Goal: Task Accomplishment & Management: Use online tool/utility

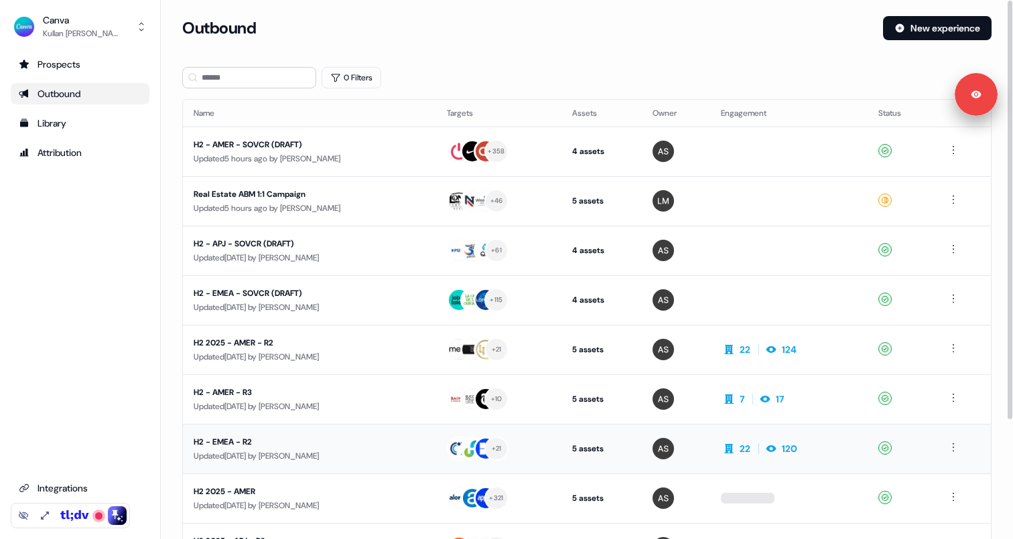
click at [339, 444] on div "H2 - EMEA - R2" at bounding box center [310, 442] width 232 height 13
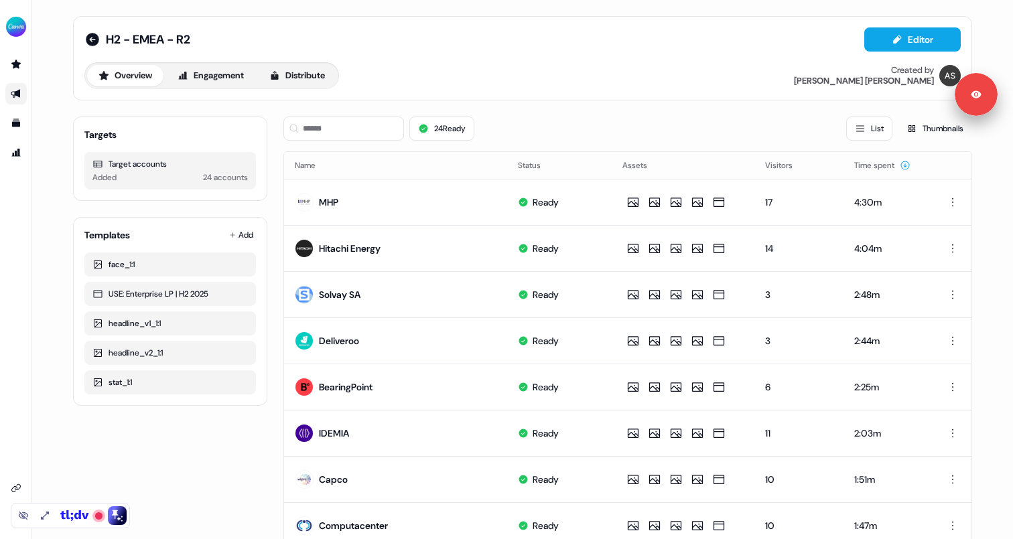
click at [308, 63] on div "Overview Engagement Distribute" at bounding box center [211, 75] width 255 height 27
click at [304, 72] on button "Distribute" at bounding box center [297, 75] width 78 height 21
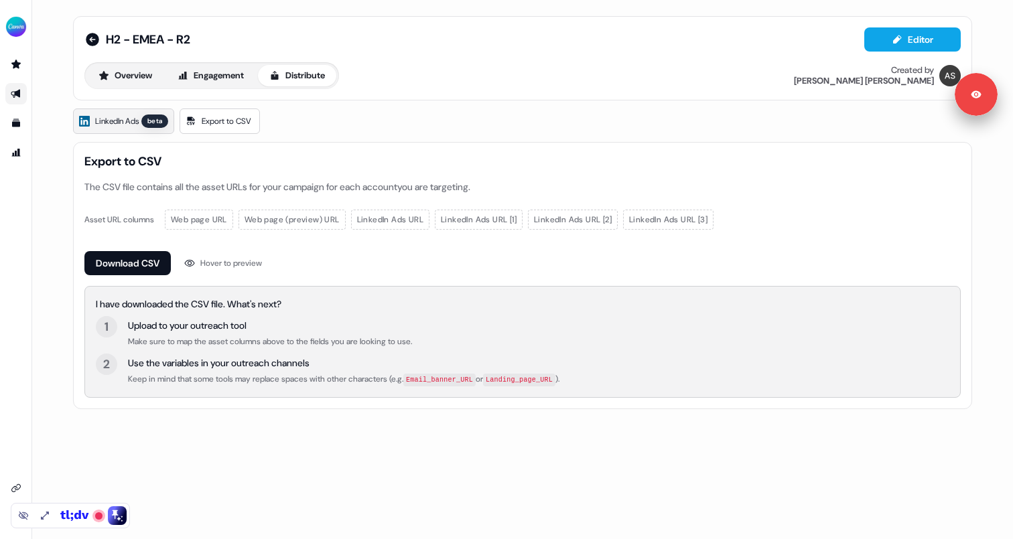
click at [128, 119] on span "LinkedIn Ads" at bounding box center [117, 121] width 44 height 13
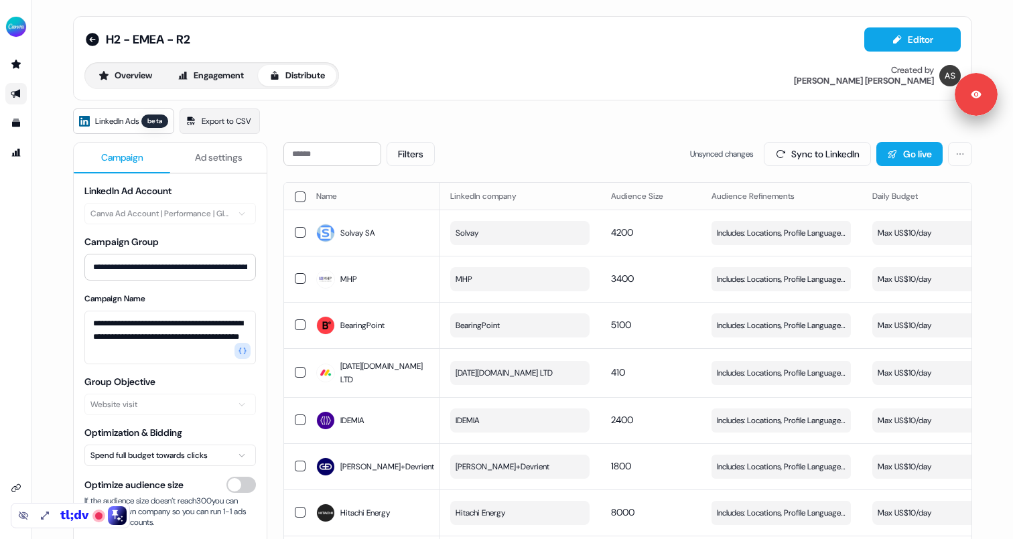
click at [210, 161] on span "Ad settings" at bounding box center [219, 157] width 48 height 13
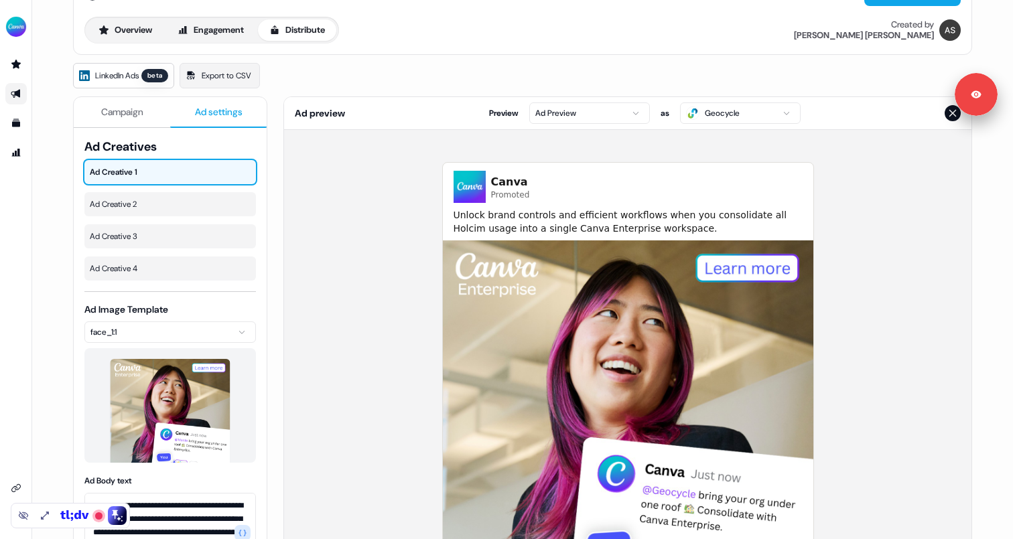
scroll to position [38, 0]
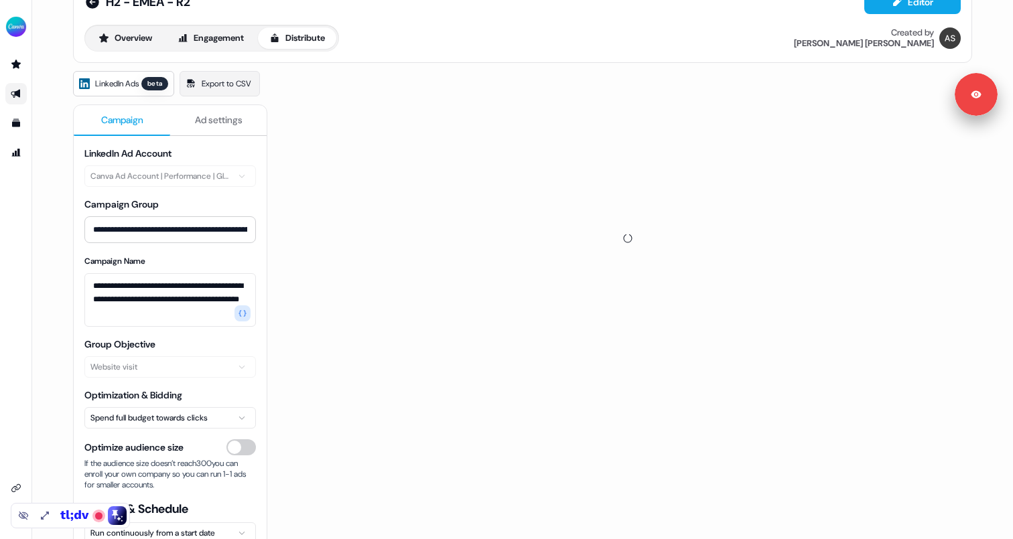
click at [131, 117] on span "Campaign" at bounding box center [122, 119] width 42 height 13
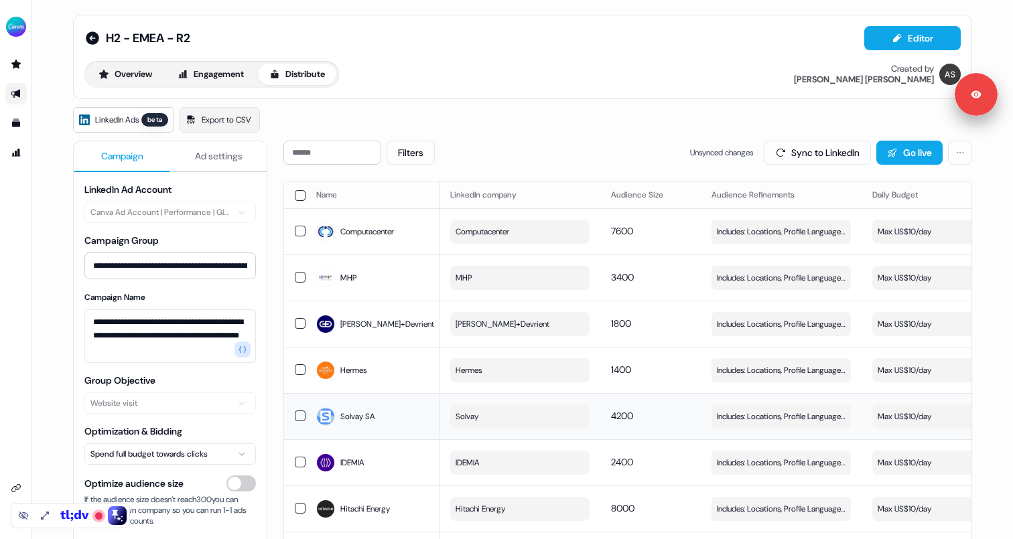
scroll to position [14, 0]
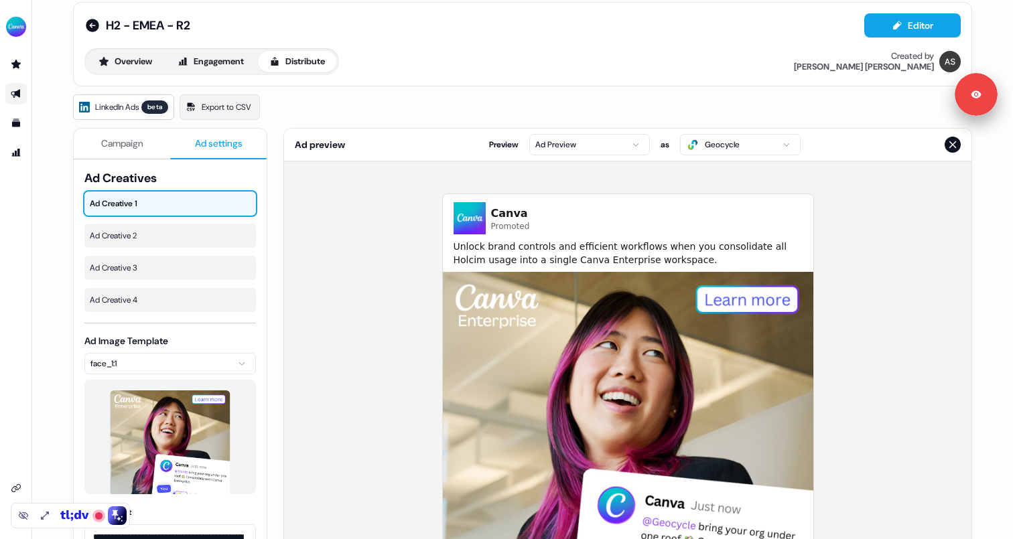
click at [222, 138] on span "Ad settings" at bounding box center [219, 143] width 48 height 13
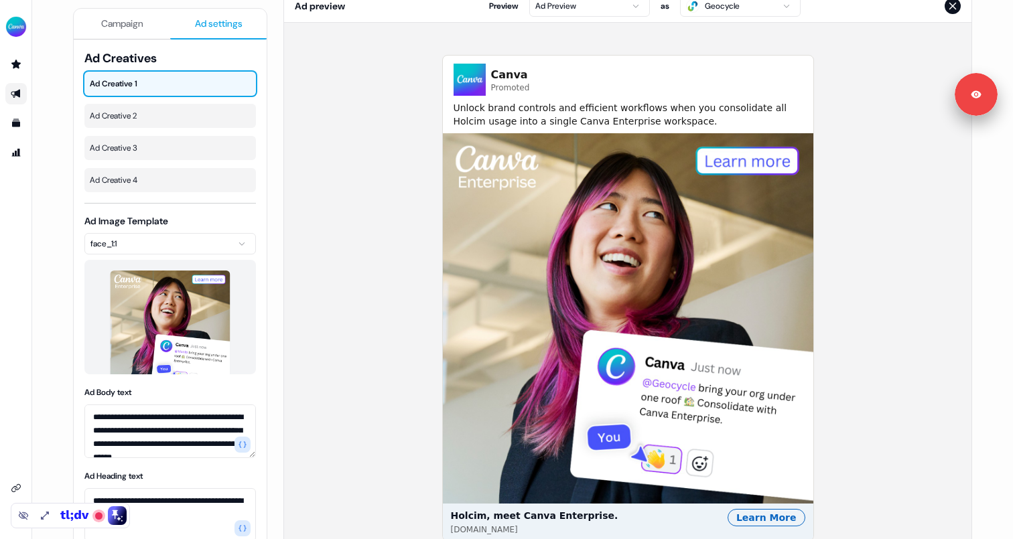
scroll to position [177, 0]
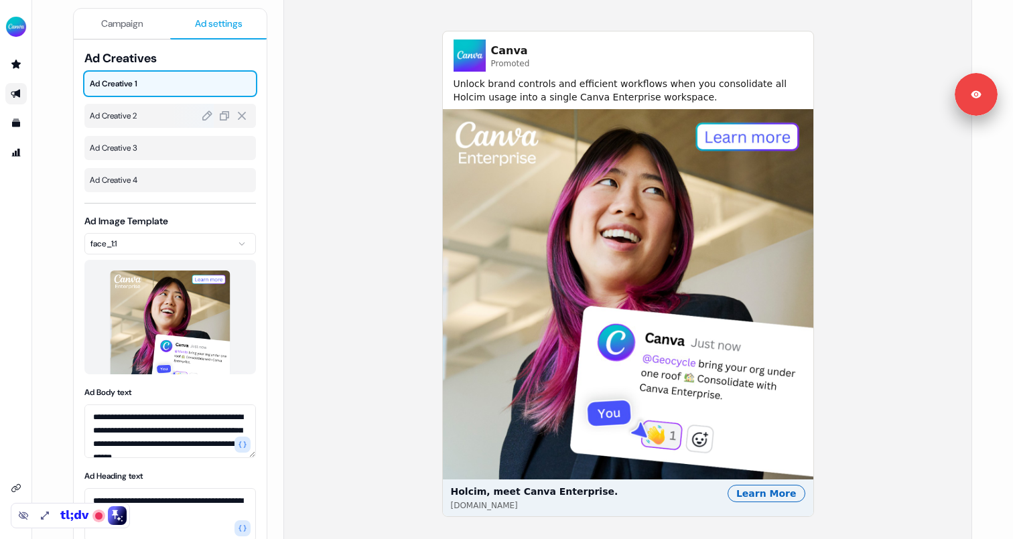
click at [179, 120] on div at bounding box center [193, 116] width 42 height 24
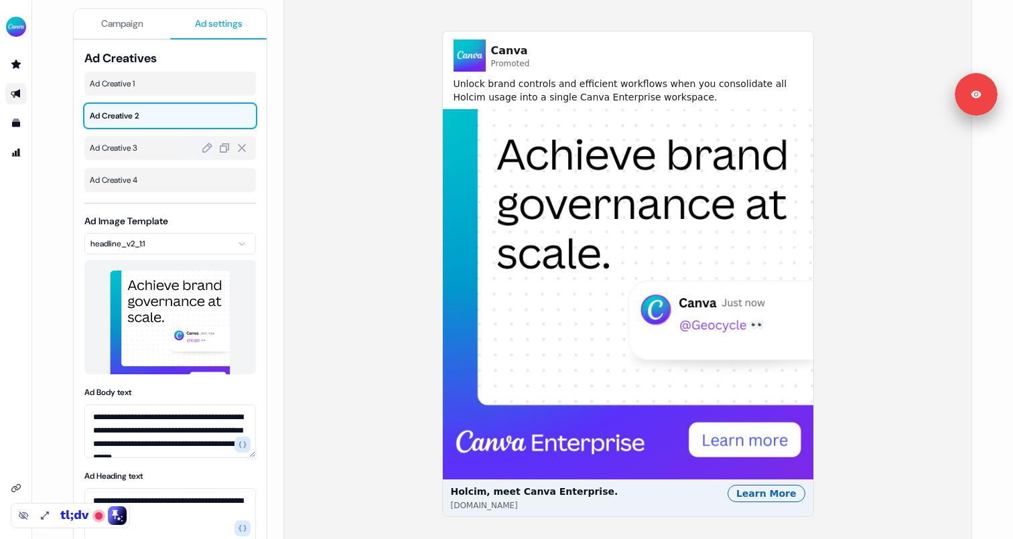
click at [174, 147] on div at bounding box center [193, 148] width 42 height 24
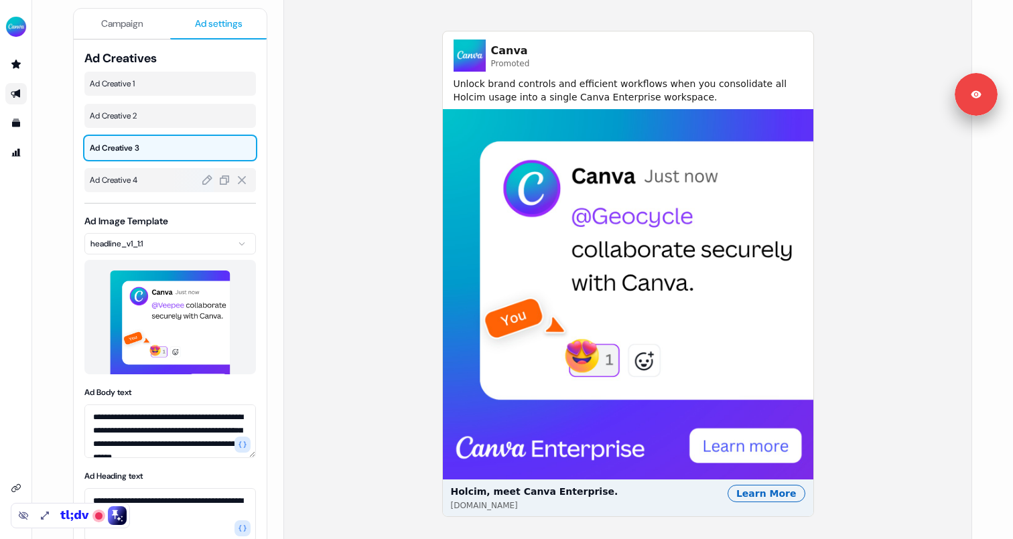
click at [165, 181] on span "Ad Creative 4" at bounding box center [170, 180] width 161 height 13
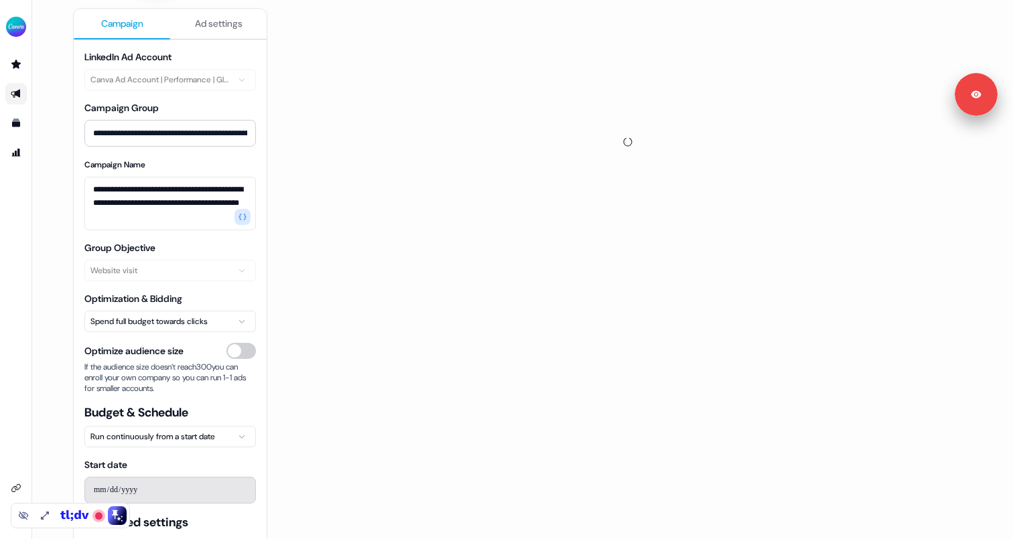
scroll to position [134, 0]
click at [136, 21] on span "Campaign" at bounding box center [122, 23] width 42 height 13
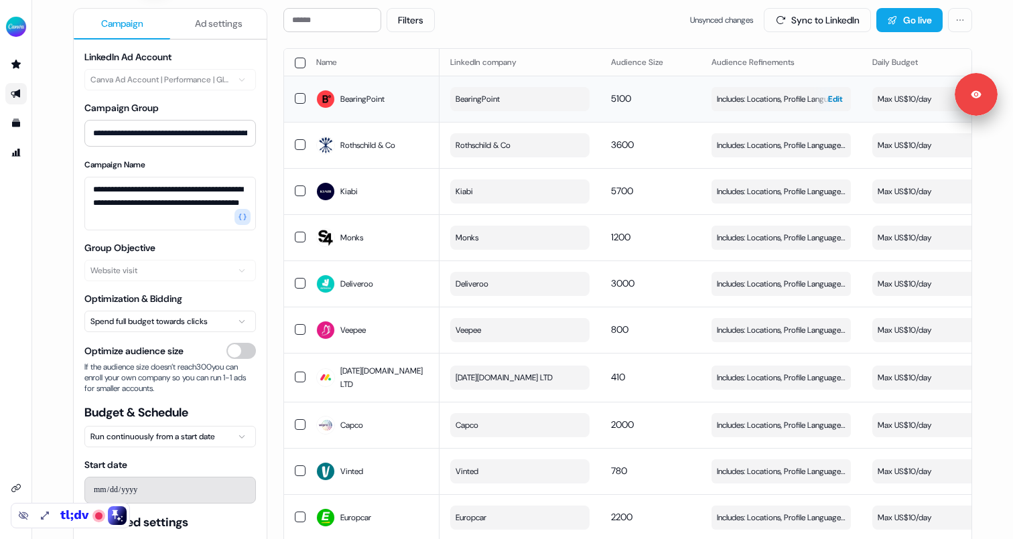
click at [829, 103] on span "Edit" at bounding box center [835, 98] width 15 height 13
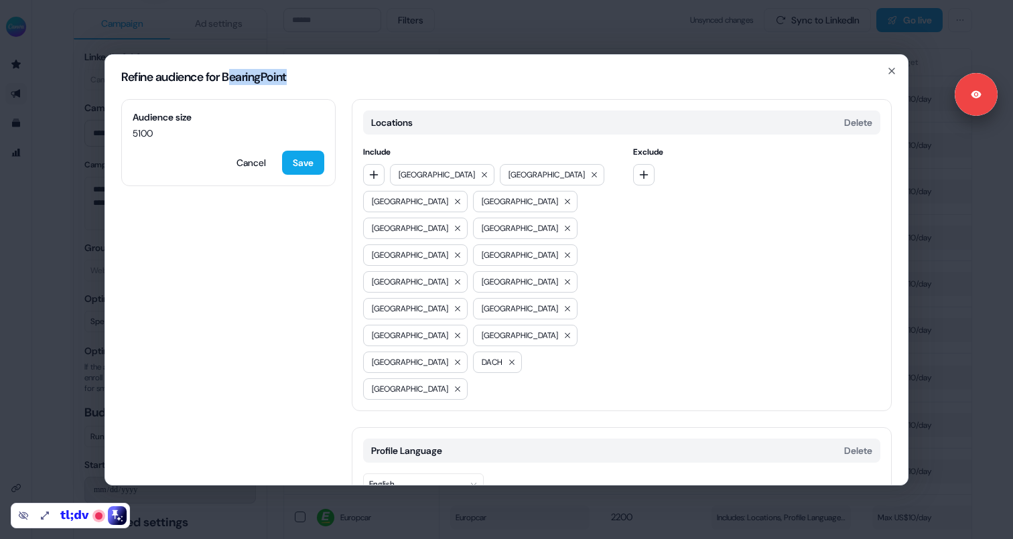
drag, startPoint x: 235, startPoint y: 72, endPoint x: 314, endPoint y: 87, distance: 80.6
click at [314, 88] on div "Refine audience for BearingPoint" at bounding box center [506, 77] width 803 height 44
click at [593, 218] on div "[GEOGRAPHIC_DATA] [GEOGRAPHIC_DATA] [GEOGRAPHIC_DATA] [GEOGRAPHIC_DATA] [GEOGRA…" at bounding box center [487, 282] width 248 height 236
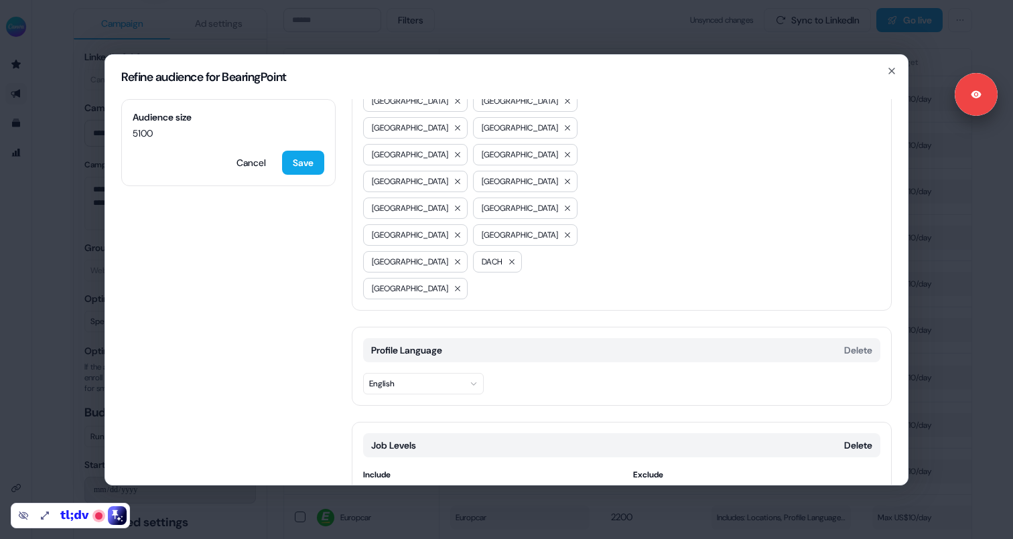
scroll to position [0, 0]
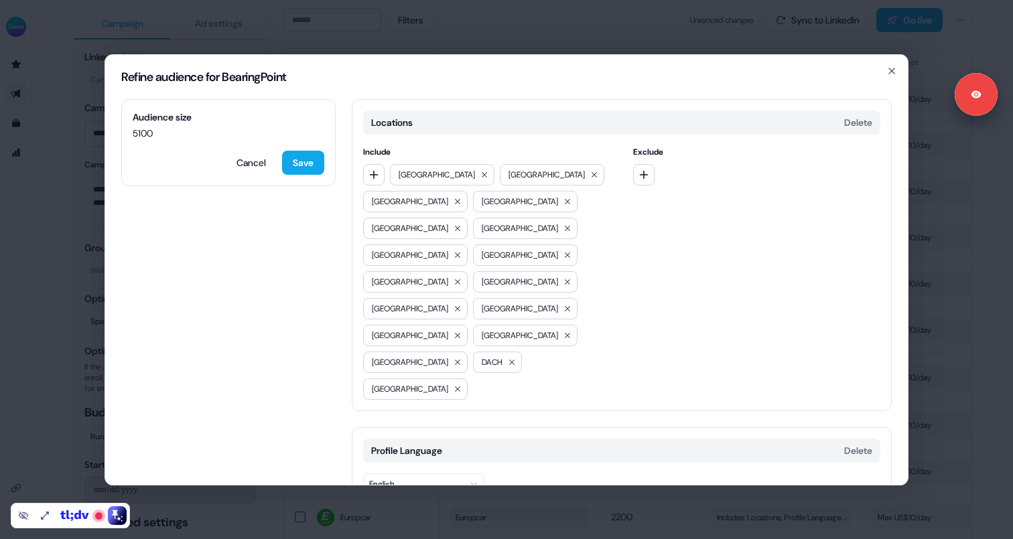
click at [131, 134] on div "Audience size 5100 Cancel Save" at bounding box center [228, 142] width 214 height 87
click at [896, 74] on icon "button" at bounding box center [891, 71] width 11 height 11
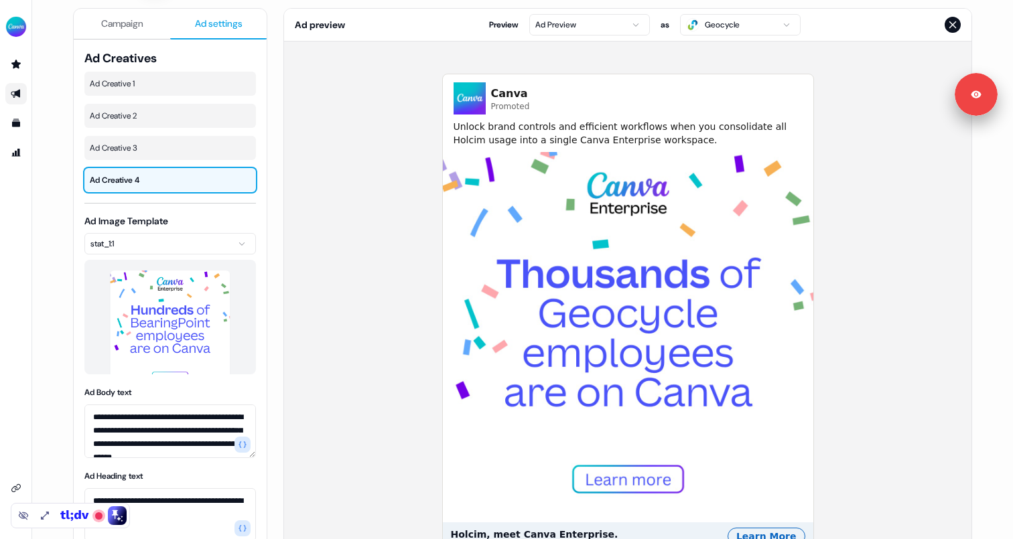
click at [232, 25] on span "Ad settings" at bounding box center [219, 23] width 48 height 13
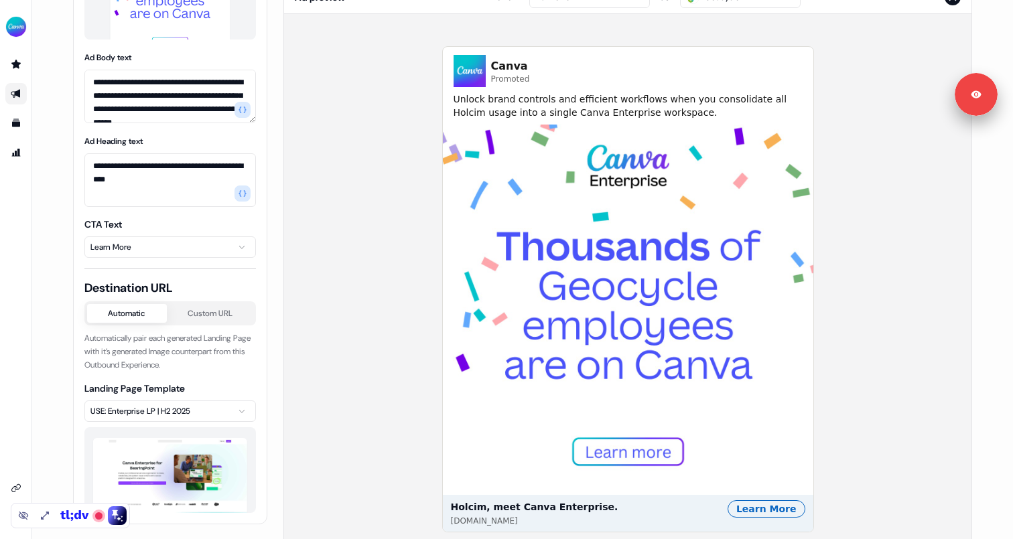
scroll to position [204, 0]
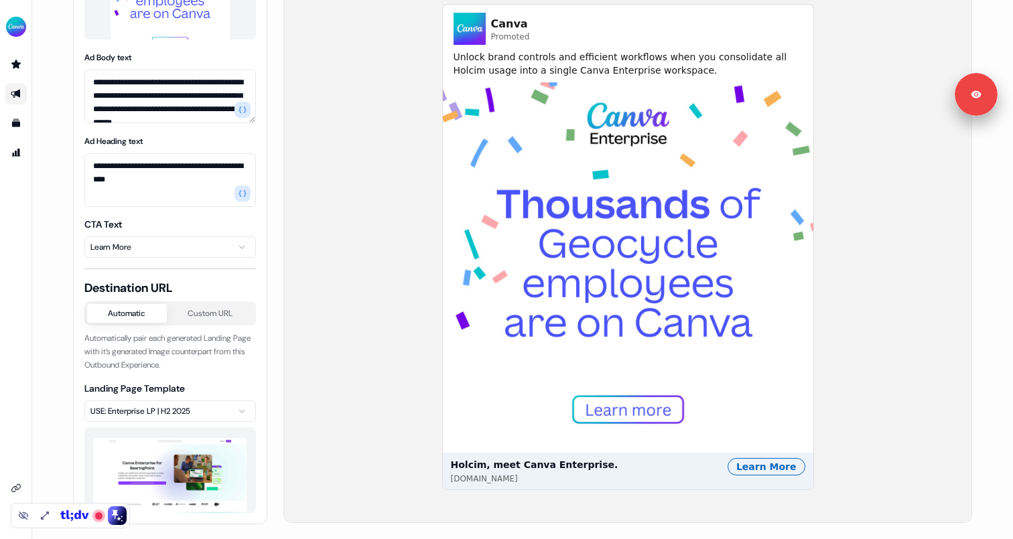
click at [178, 251] on html "**********" at bounding box center [506, 269] width 1013 height 539
click at [137, 251] on html "**********" at bounding box center [506, 269] width 1013 height 539
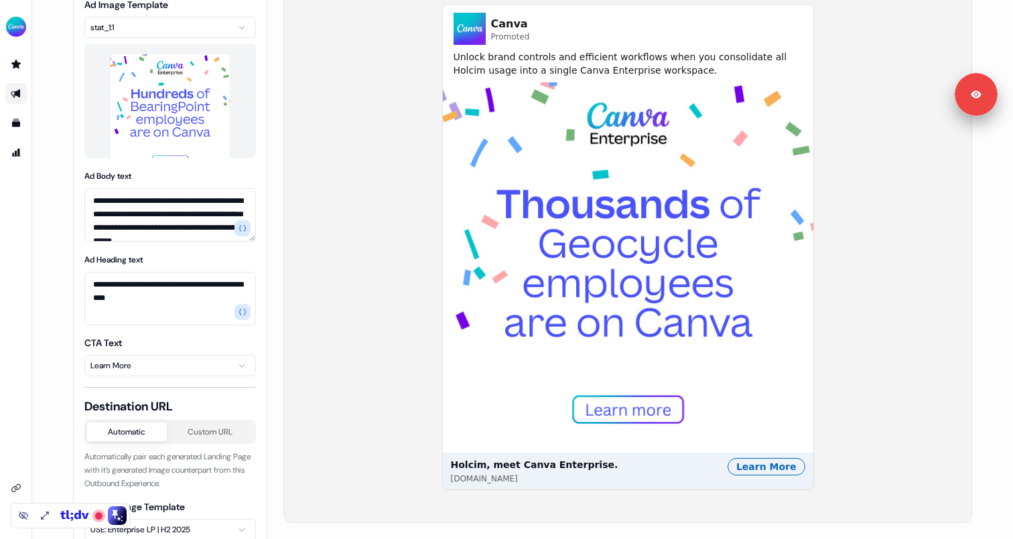
scroll to position [212, 0]
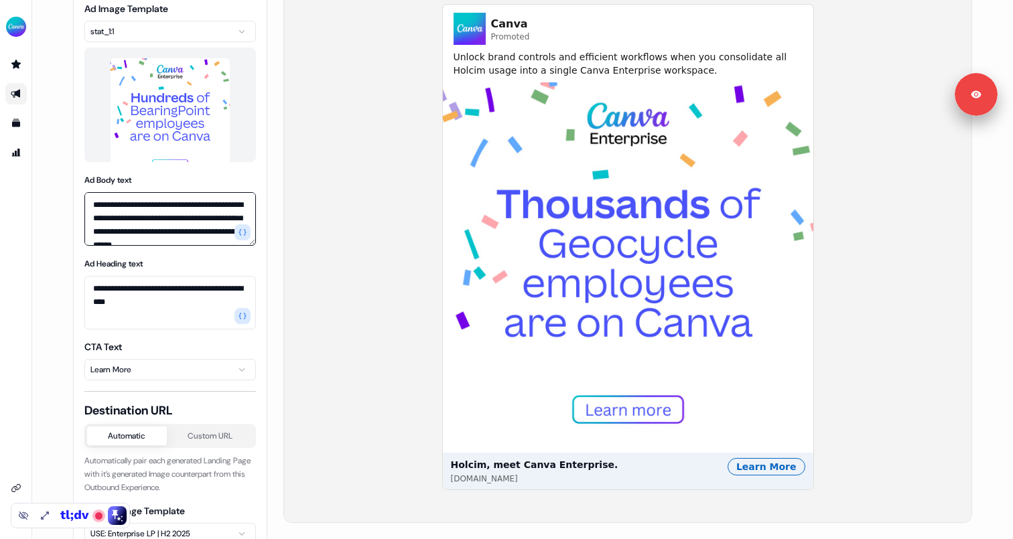
click at [133, 221] on textarea "**********" at bounding box center [170, 219] width 172 height 54
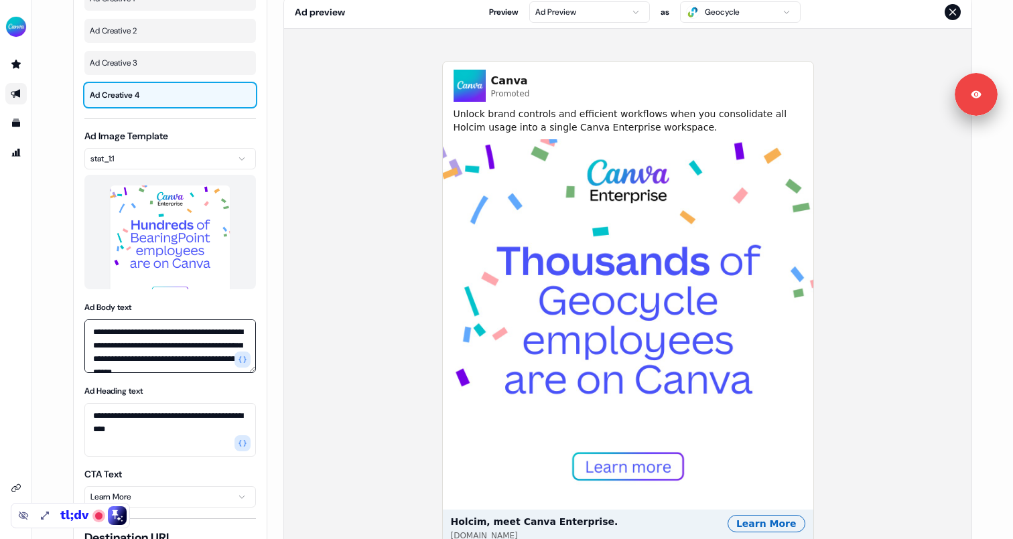
scroll to position [124, 0]
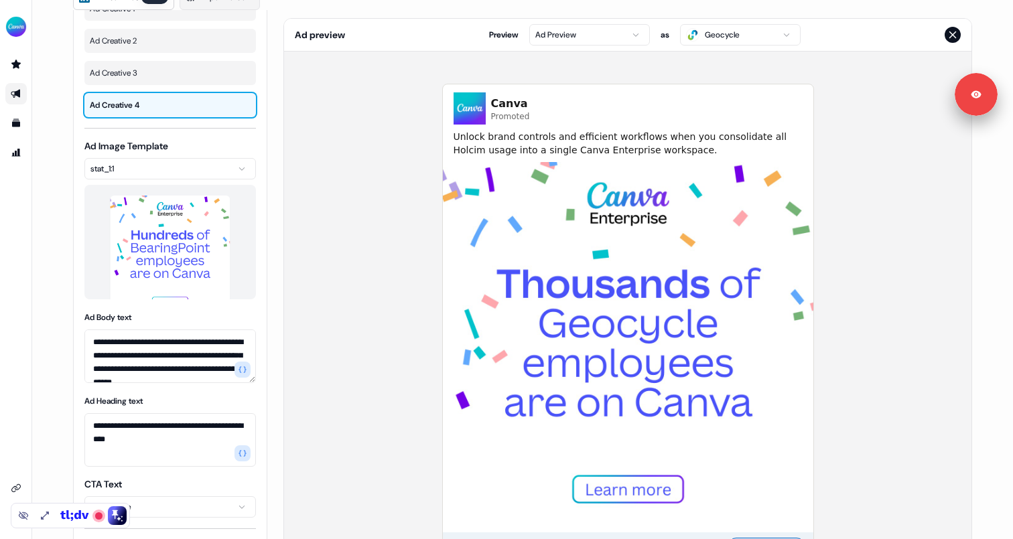
click at [551, 135] on span "Unlock brand controls and efficient workflows when you consolidate all Holcim u…" at bounding box center [628, 143] width 349 height 27
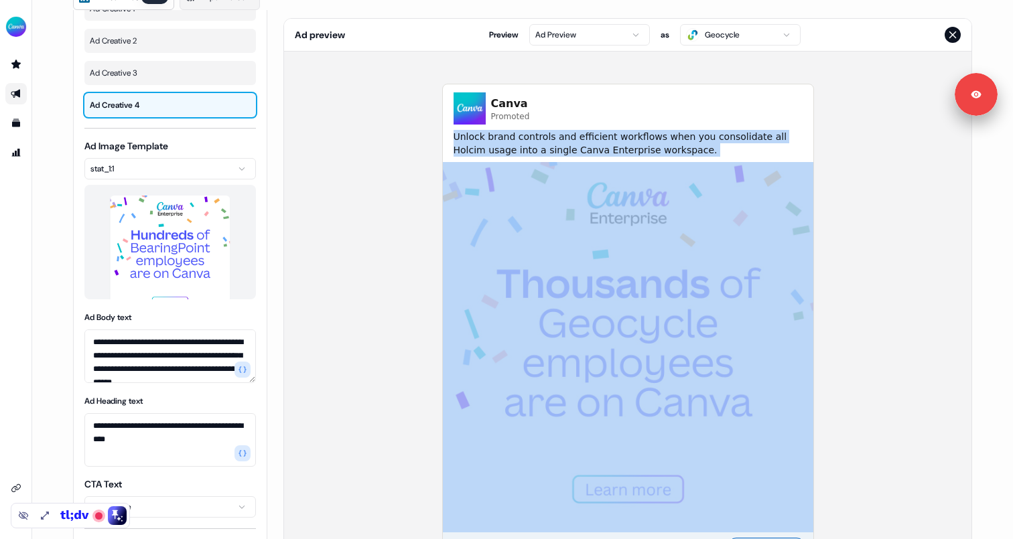
click at [551, 135] on span "Unlock brand controls and efficient workflows when you consolidate all Holcim u…" at bounding box center [628, 143] width 349 height 27
click at [307, 155] on div "Canva Promoted Unlock brand controls and efficient workflows when you consolida…" at bounding box center [627, 327] width 687 height 551
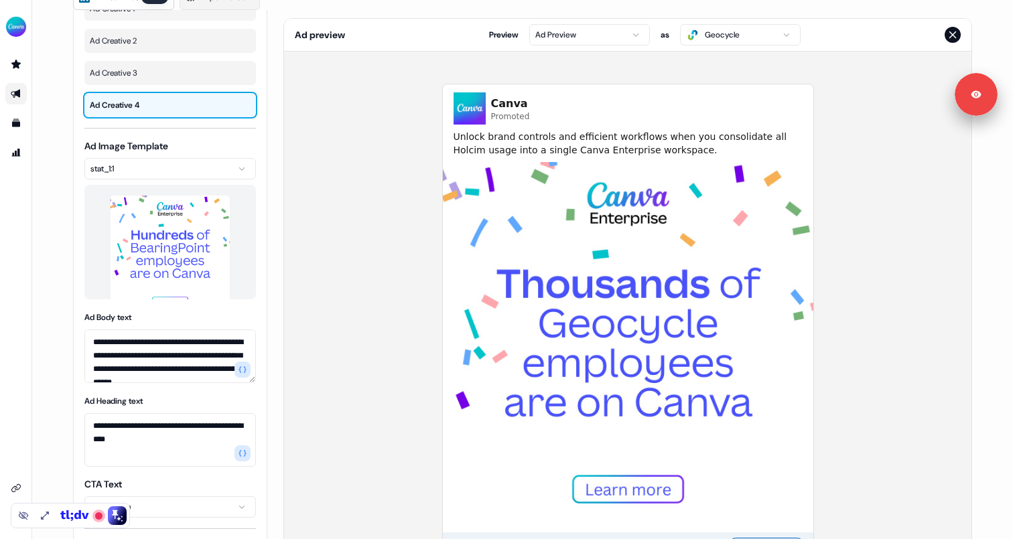
scroll to position [0, 0]
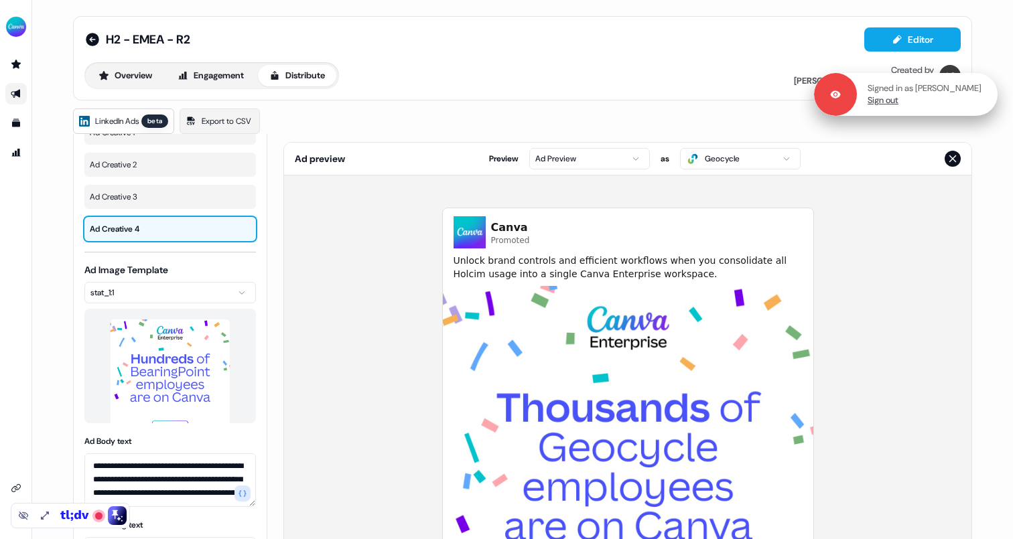
click at [887, 101] on link "Sign out" at bounding box center [883, 100] width 31 height 12
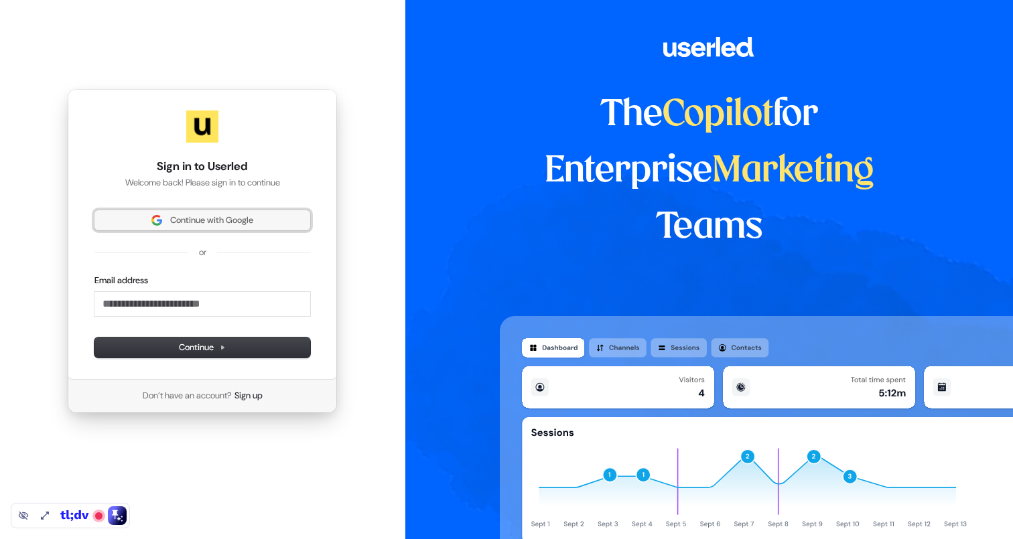
click at [245, 220] on span "Continue with Google" at bounding box center [211, 220] width 83 height 12
